Goal: Navigation & Orientation: Find specific page/section

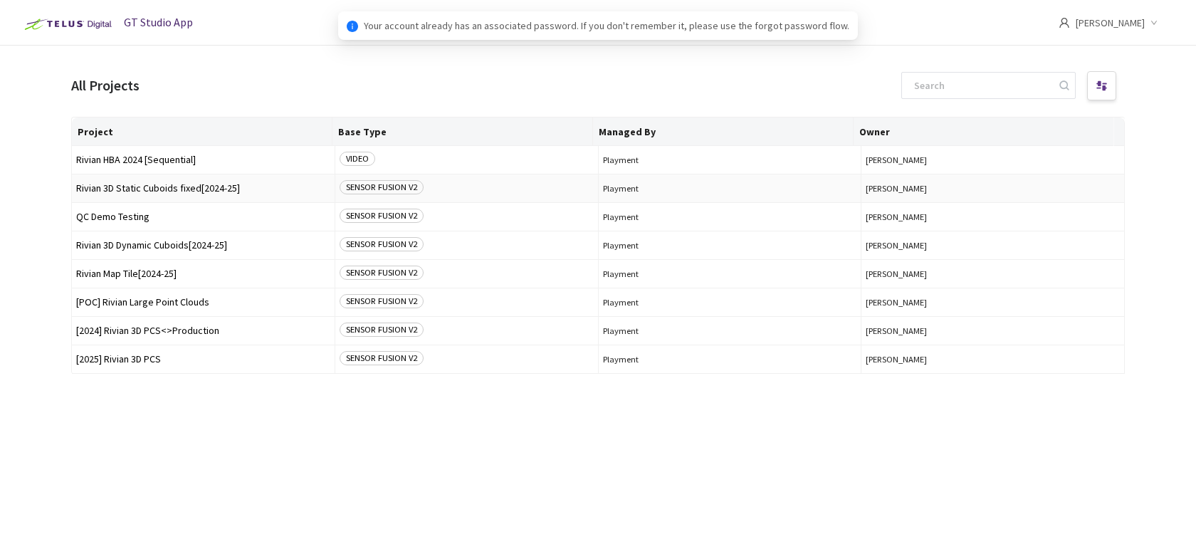
click at [215, 192] on span "Rivian 3D Static Cuboids fixed[2024-25]" at bounding box center [203, 188] width 254 height 11
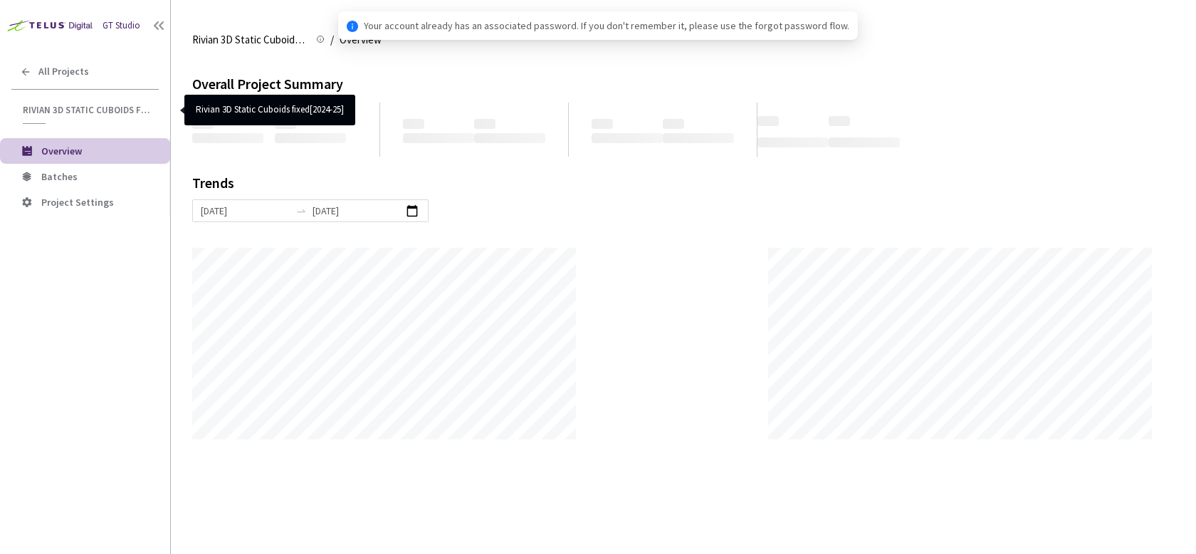
scroll to position [554, 1196]
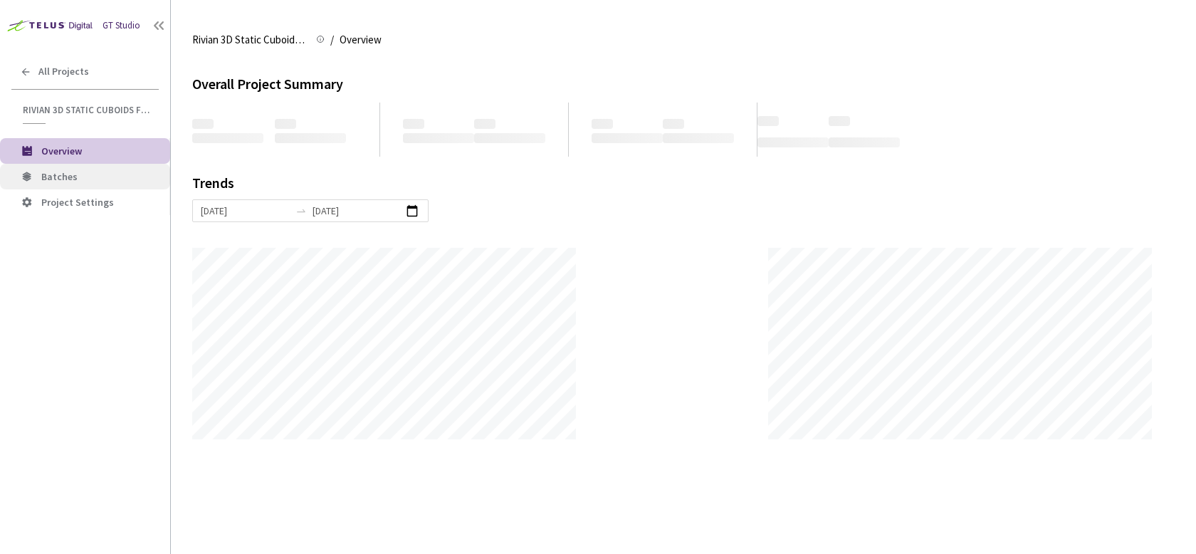
click at [84, 177] on span "Batches" at bounding box center [100, 177] width 118 height 12
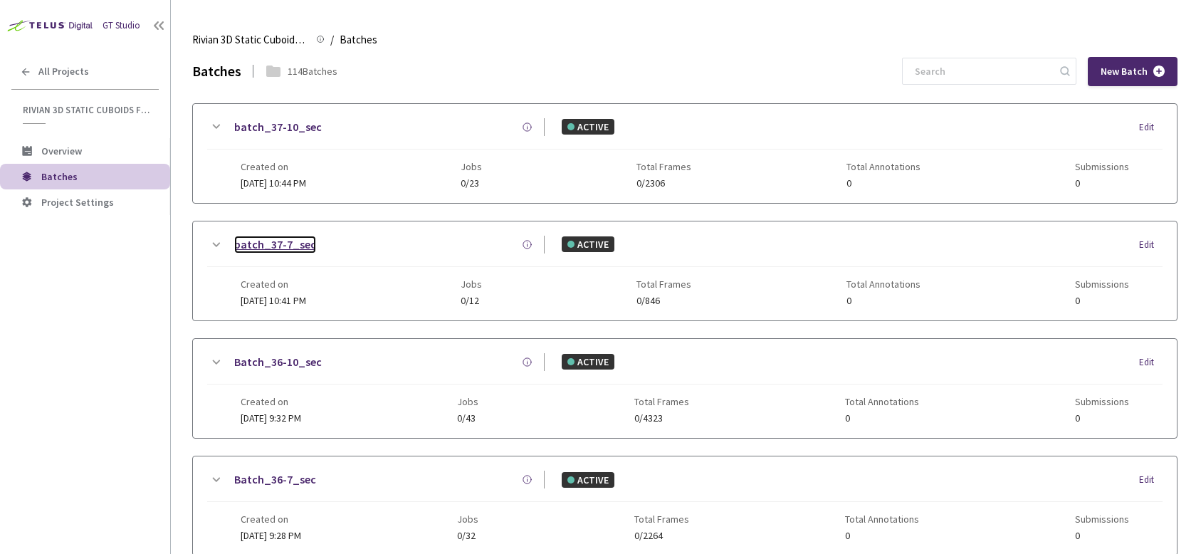
click at [299, 247] on link "batch_37-7_sec" at bounding box center [275, 245] width 82 height 18
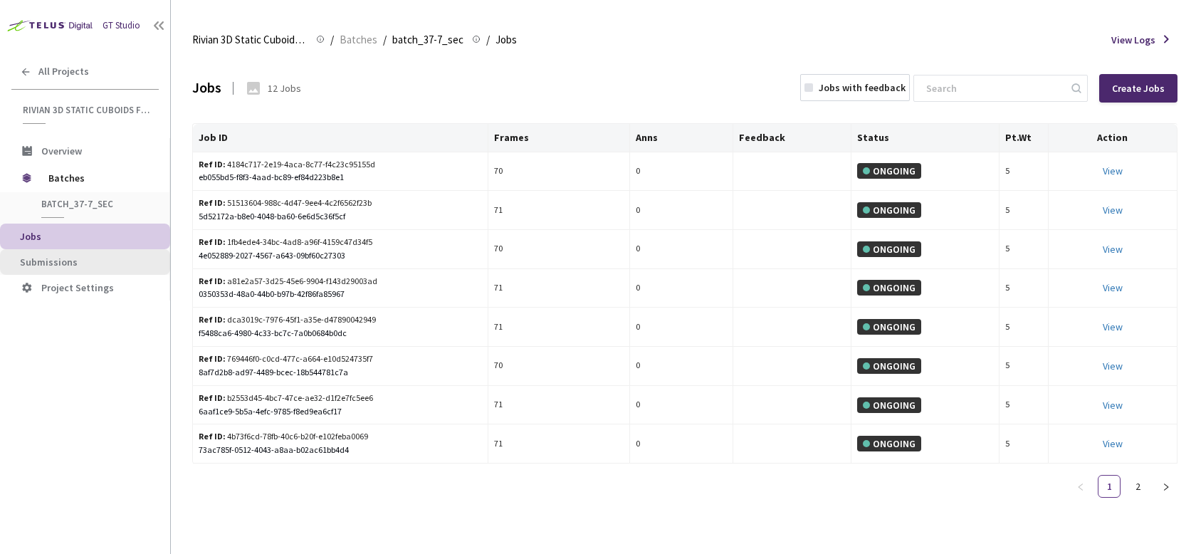
click at [91, 261] on span "Submissions" at bounding box center [89, 262] width 139 height 12
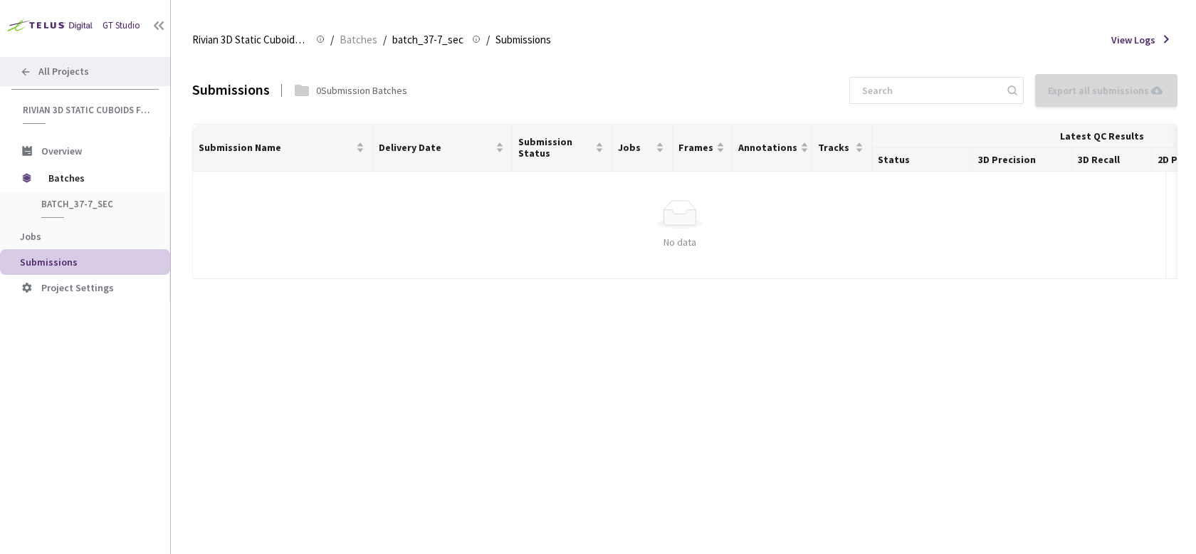
click at [26, 77] on div "All Projects" at bounding box center [85, 71] width 170 height 29
